Goal: Complete application form: Complete application form

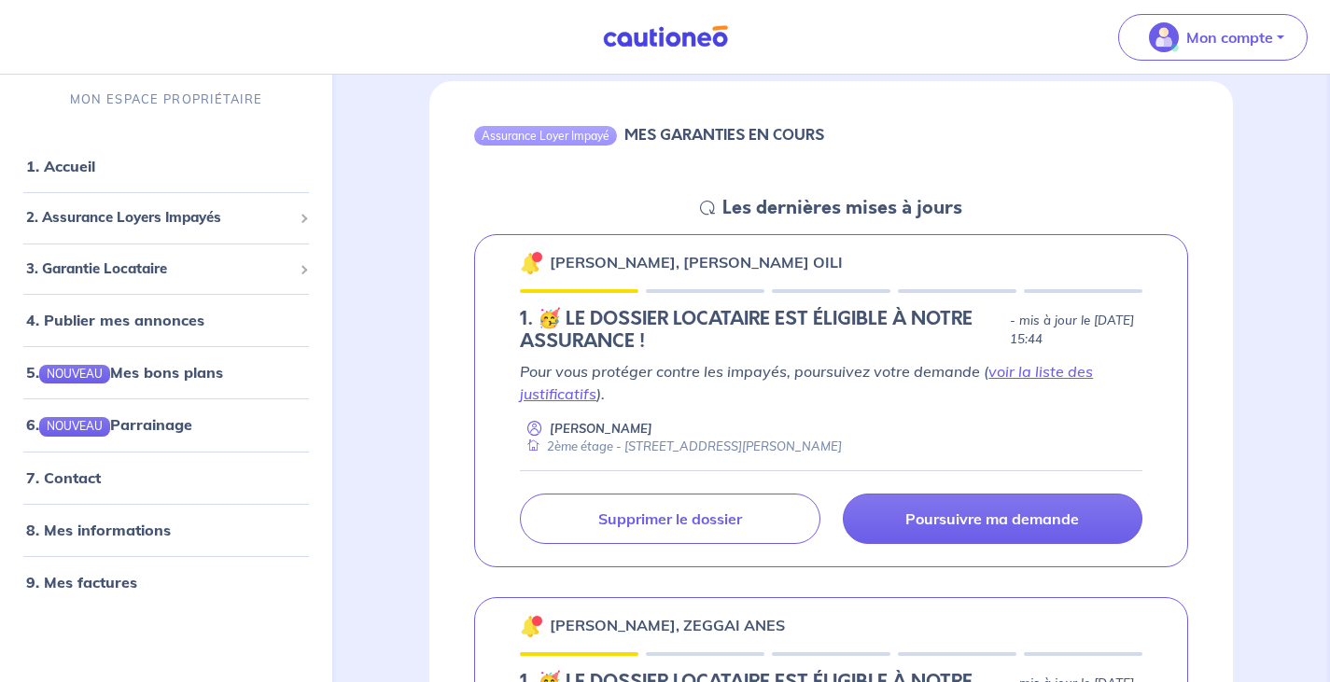
scroll to position [187, 0]
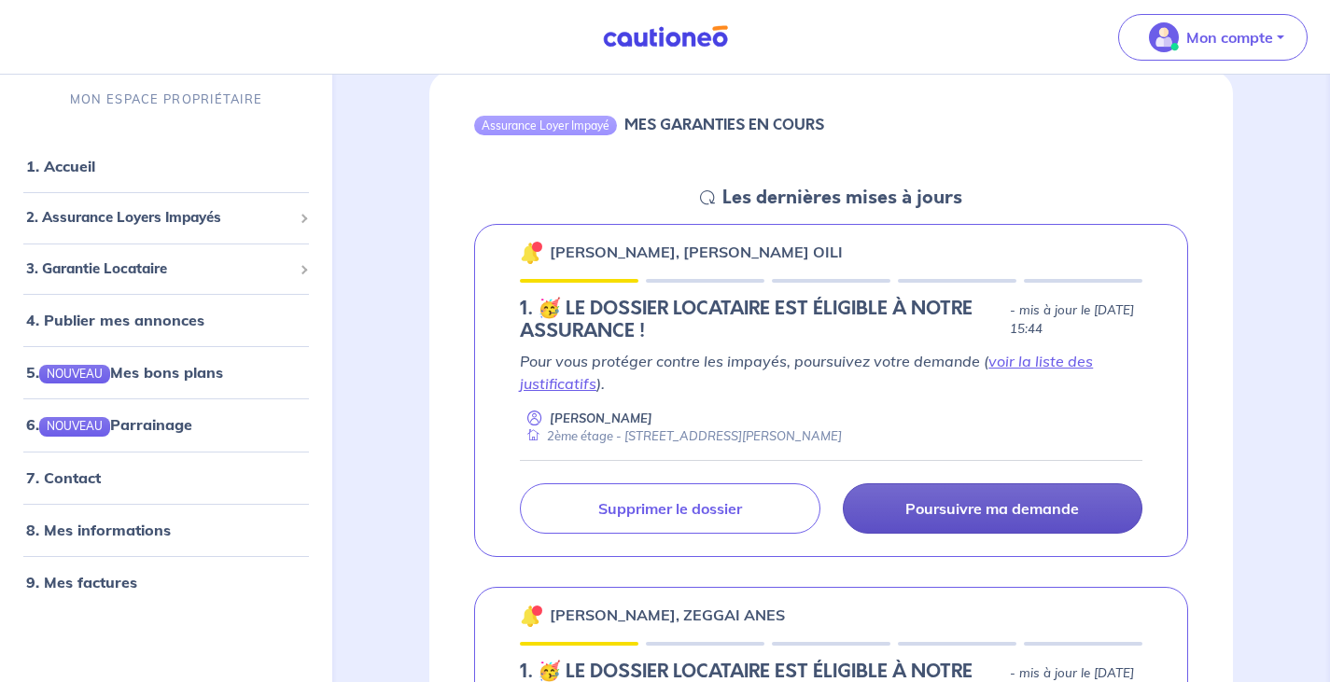
click at [991, 503] on p "Poursuivre ma demande" at bounding box center [992, 508] width 174 height 19
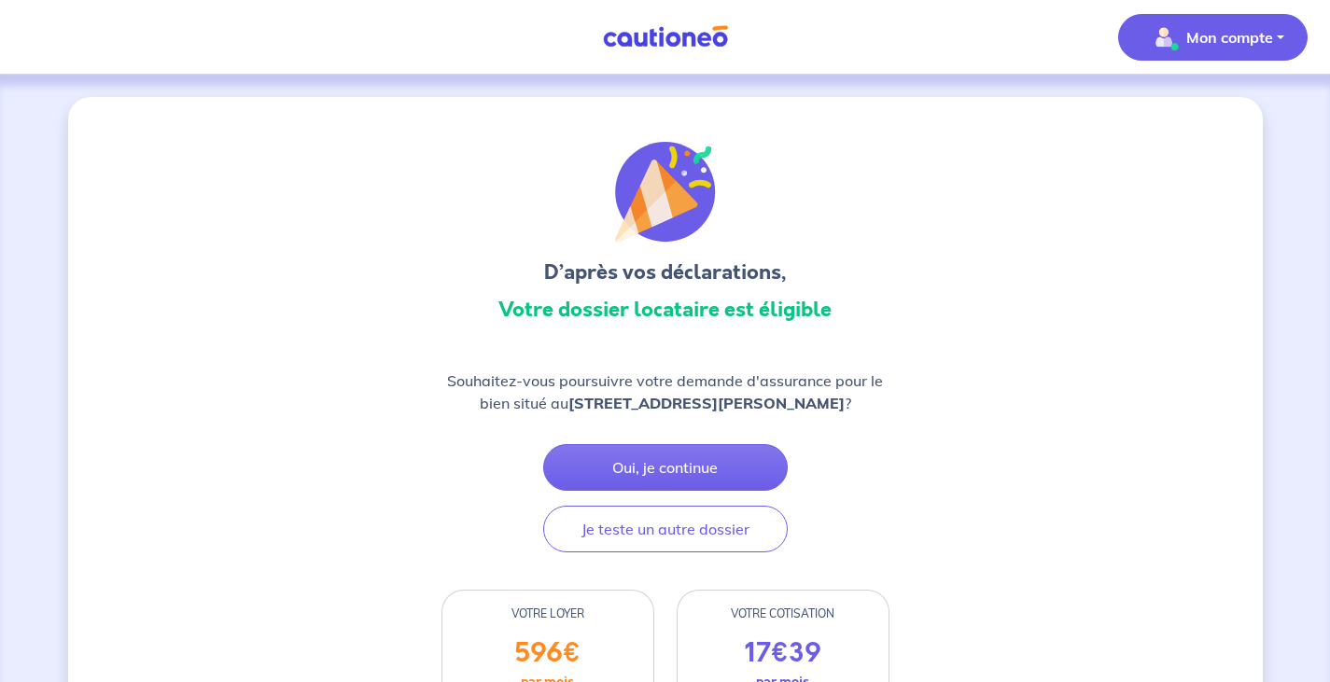
click at [1212, 34] on p "Mon compte" at bounding box center [1229, 37] width 87 height 22
click at [1206, 118] on link "Mes informations" at bounding box center [1194, 116] width 150 height 30
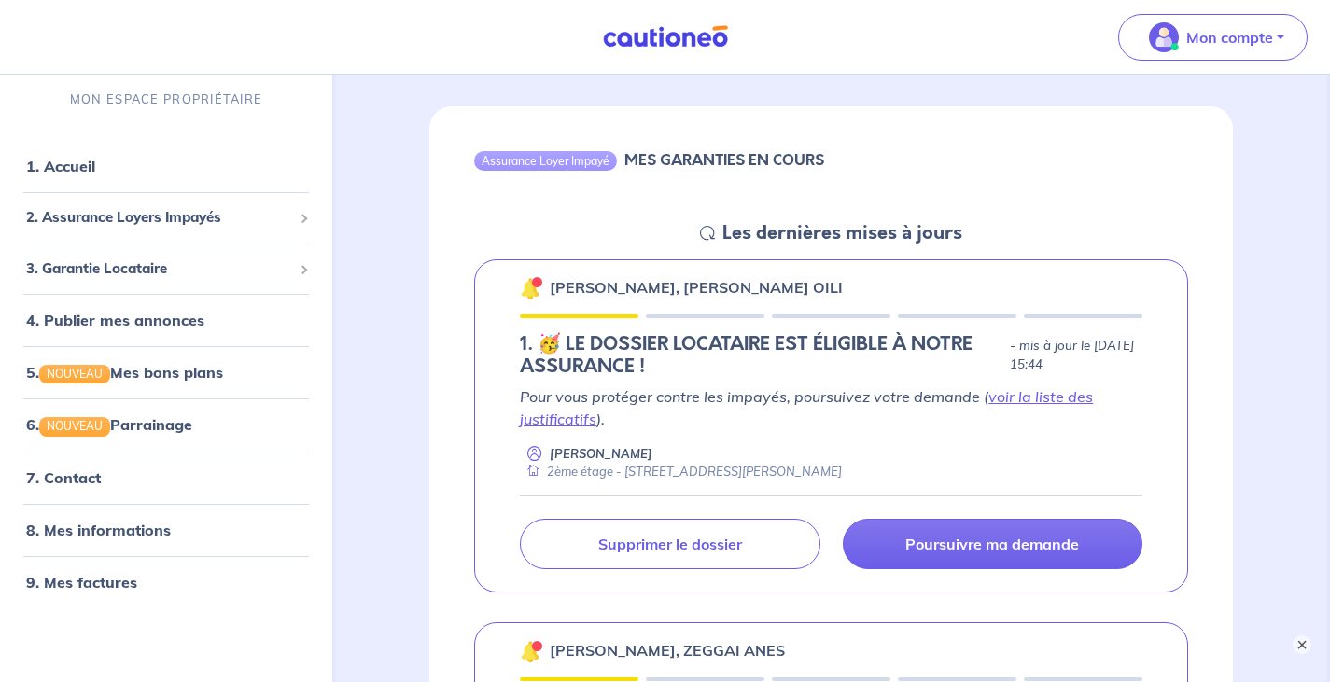
scroll to position [93, 0]
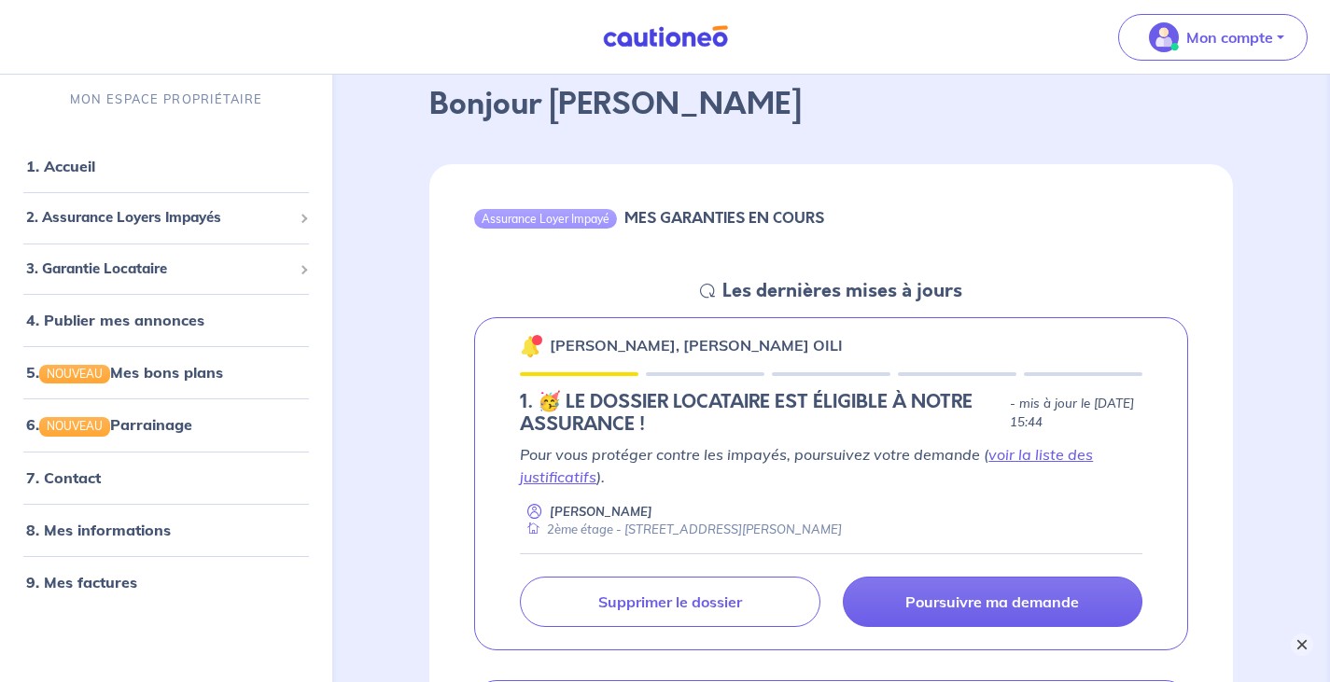
click at [1297, 640] on button "×" at bounding box center [1302, 645] width 22 height 22
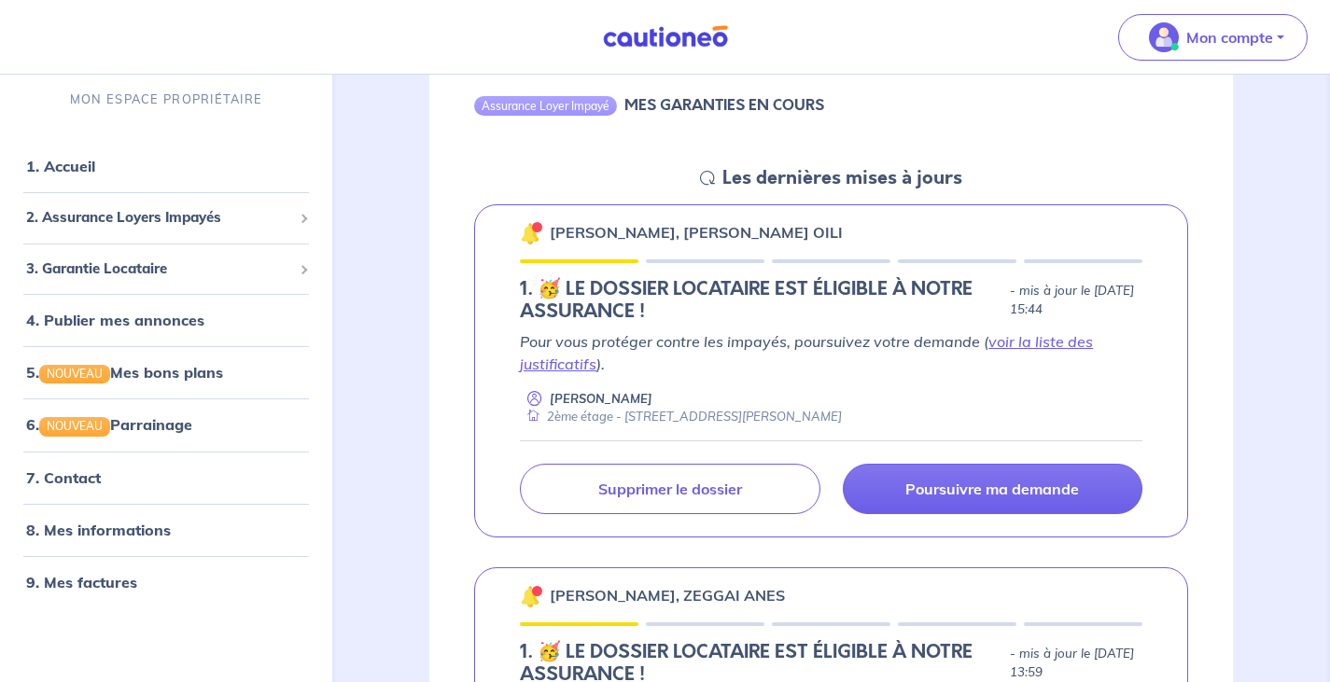
scroll to position [187, 0]
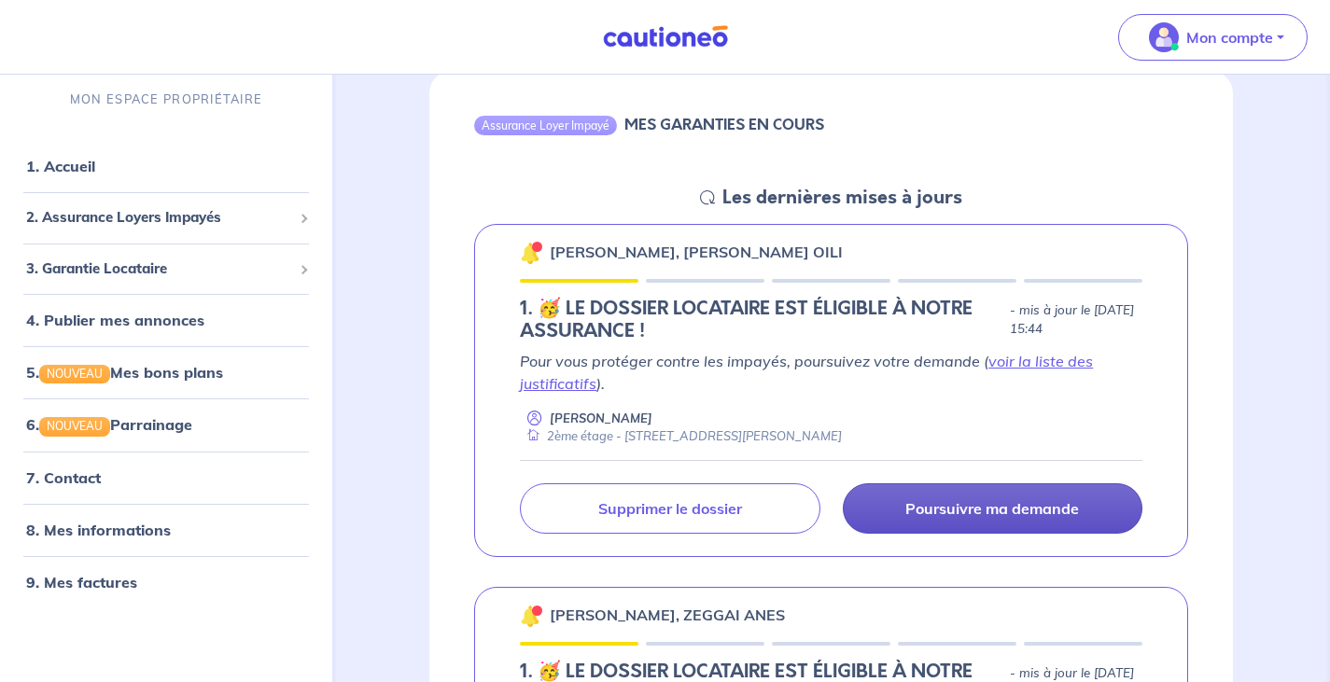
click at [1021, 505] on p "Poursuivre ma demande" at bounding box center [992, 508] width 174 height 19
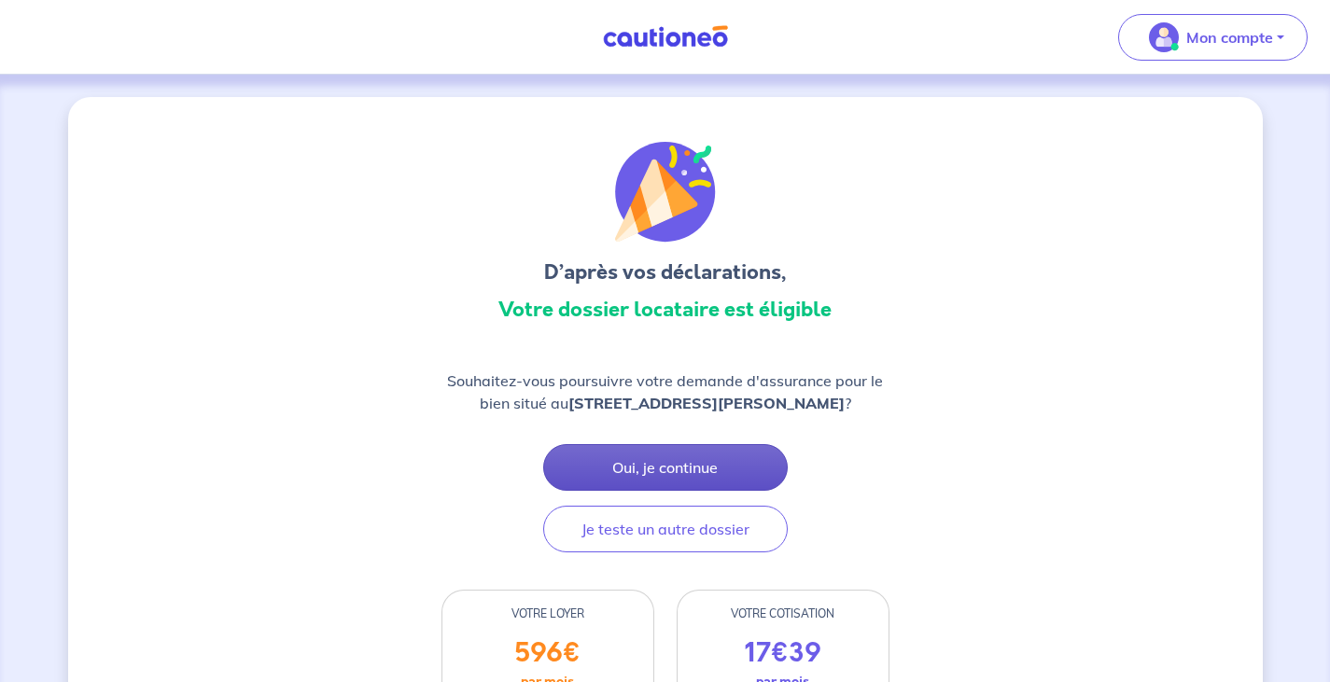
click at [708, 475] on button "Oui, je continue" at bounding box center [665, 467] width 245 height 47
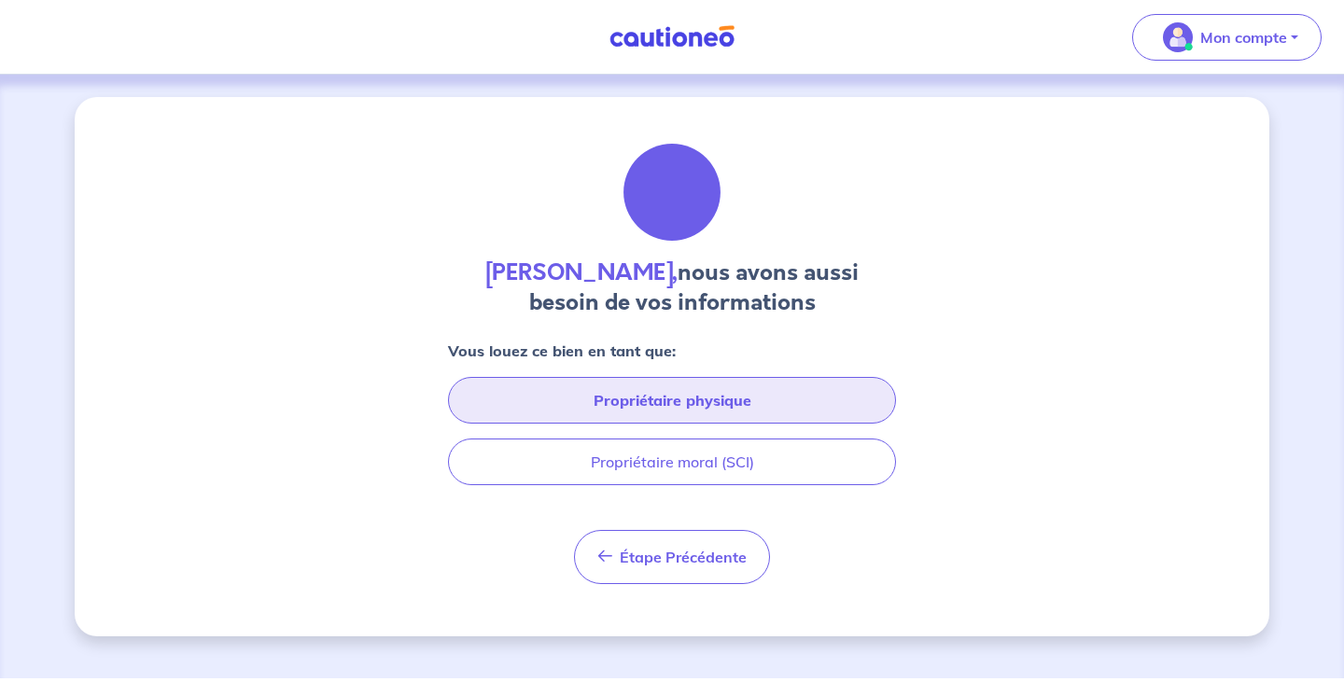
click at [697, 395] on button "Propriétaire physique" at bounding box center [672, 400] width 448 height 47
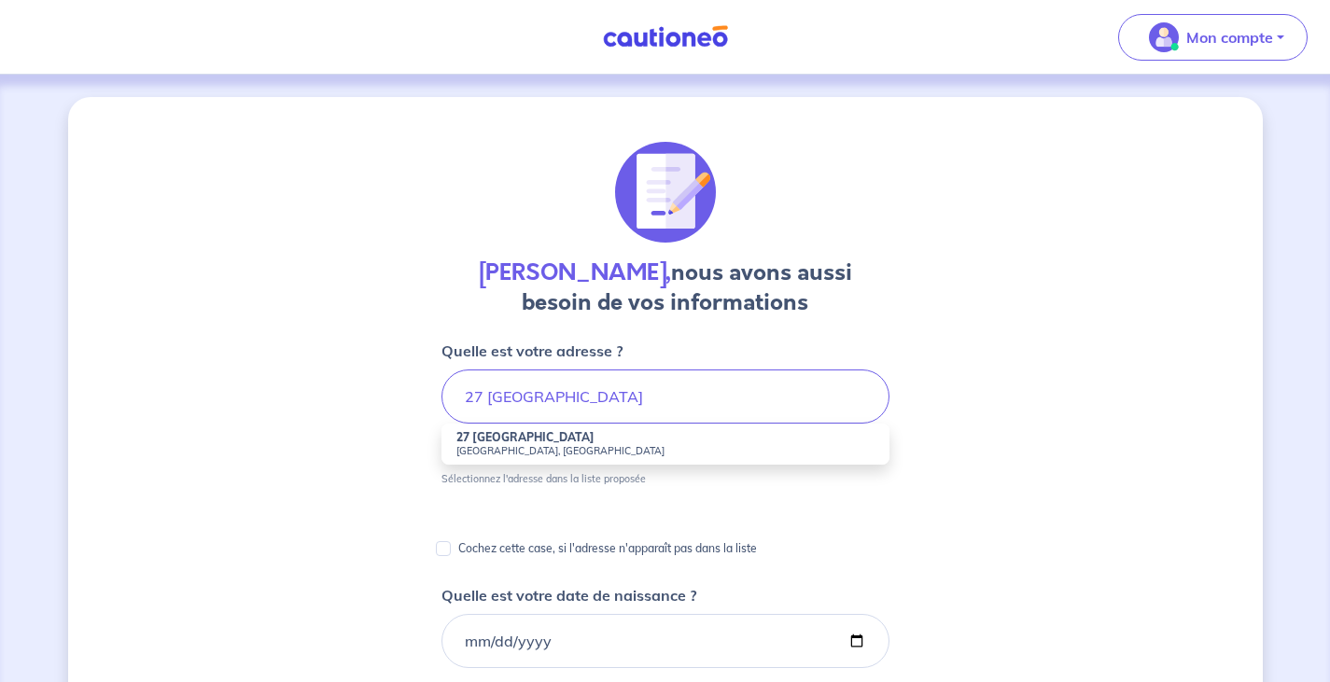
click at [485, 458] on li "27 [GEOGRAPHIC_DATA], [GEOGRAPHIC_DATA]" at bounding box center [665, 444] width 448 height 41
type input "27 [GEOGRAPHIC_DATA], [GEOGRAPHIC_DATA], [GEOGRAPHIC_DATA]"
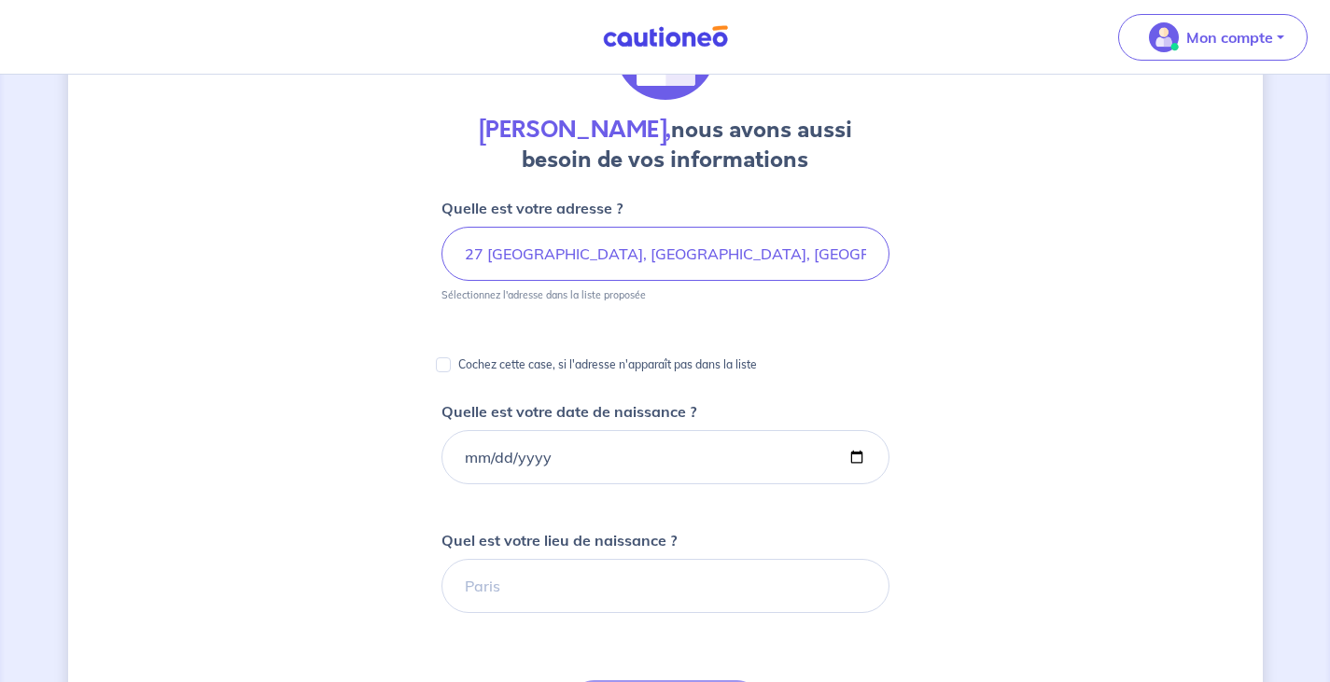
scroll to position [187, 0]
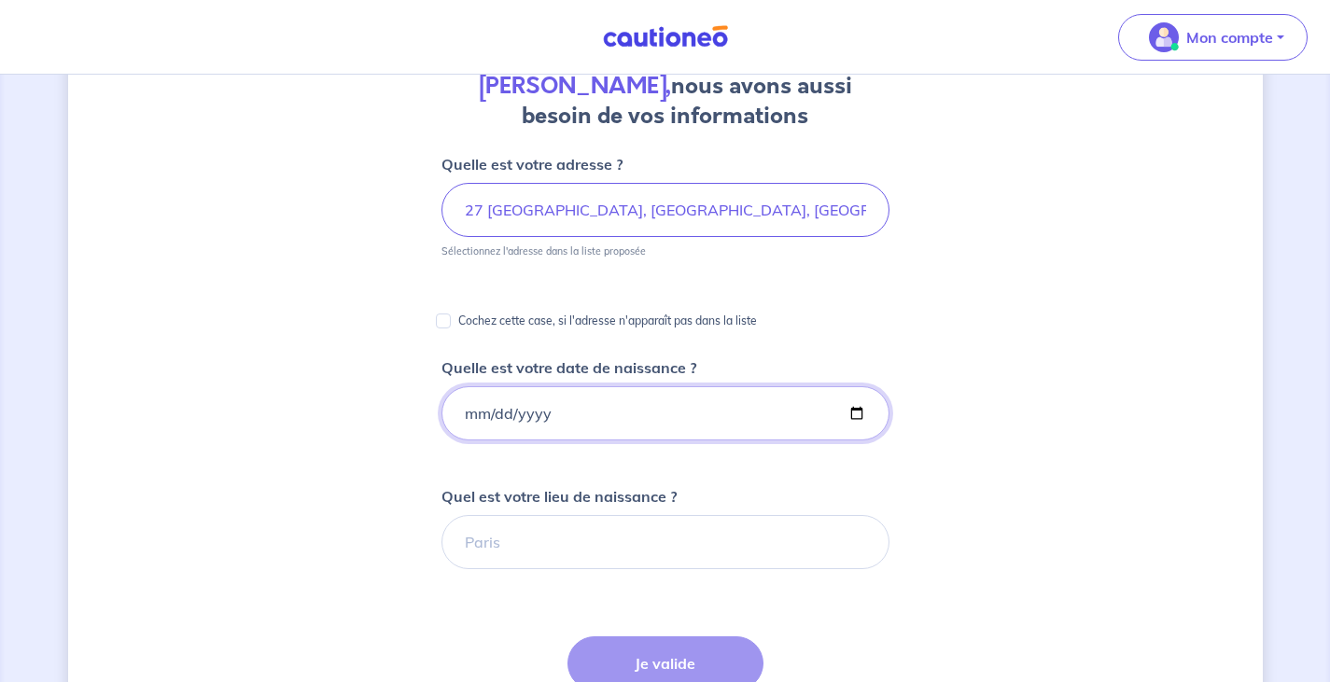
click at [480, 421] on input "Quelle est votre date de naissance ?" at bounding box center [665, 413] width 448 height 54
click at [471, 419] on input "Quelle est votre date de naissance ?" at bounding box center [665, 413] width 448 height 54
click at [467, 414] on input "Quelle est votre date de naissance ?" at bounding box center [665, 413] width 448 height 54
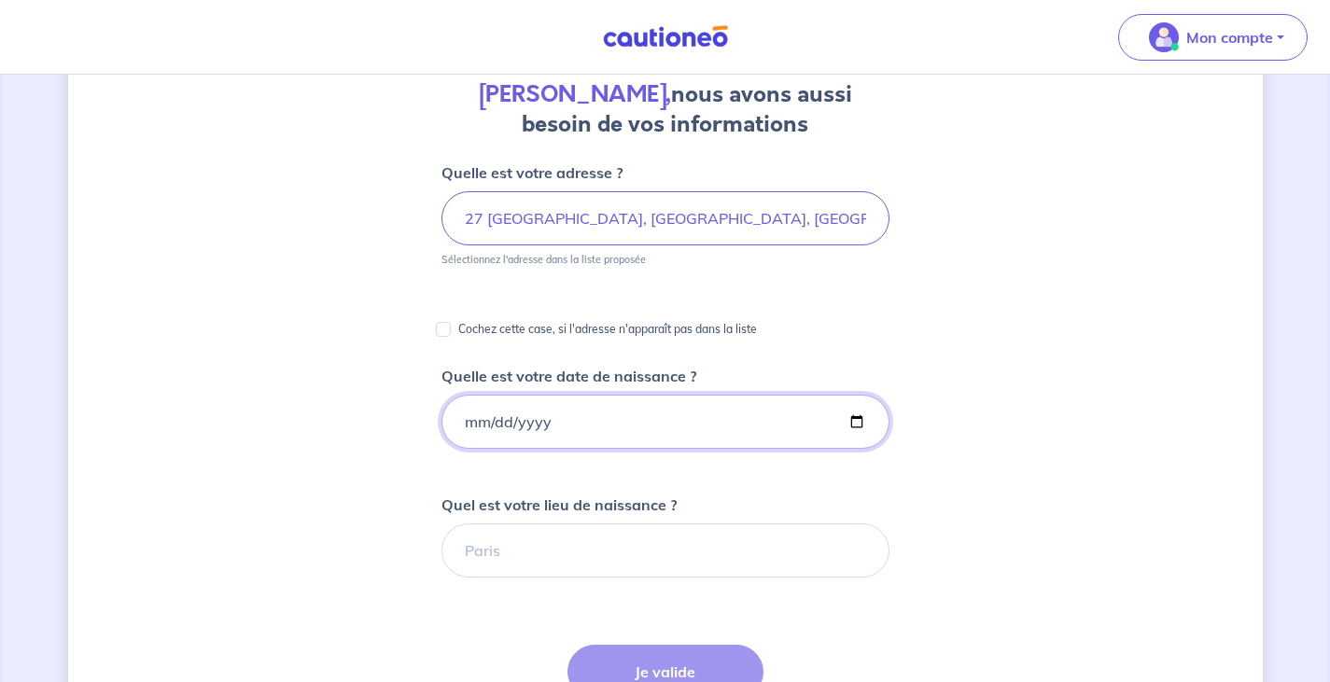
scroll to position [0, 0]
